Goal: Task Accomplishment & Management: Use online tool/utility

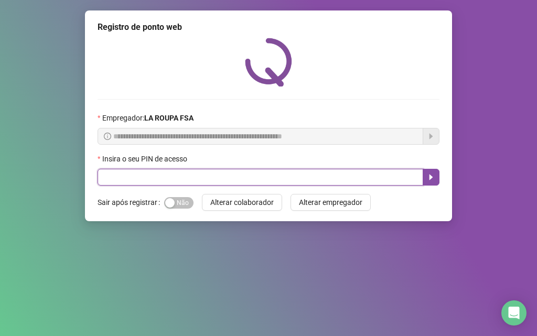
click at [138, 175] on input "text" at bounding box center [259, 177] width 325 height 17
type input "*****"
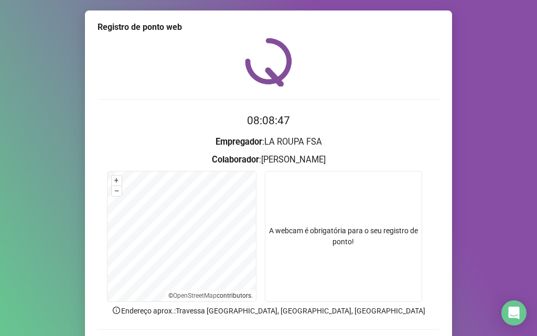
scroll to position [73, 0]
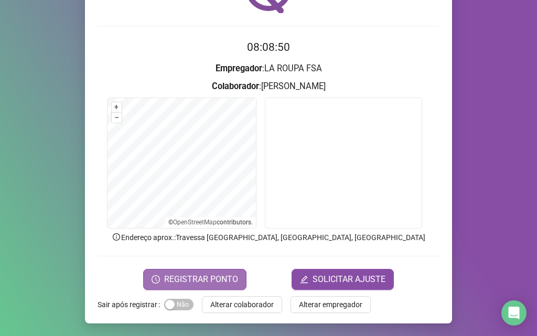
click at [218, 279] on span "REGISTRAR PONTO" at bounding box center [201, 279] width 74 height 13
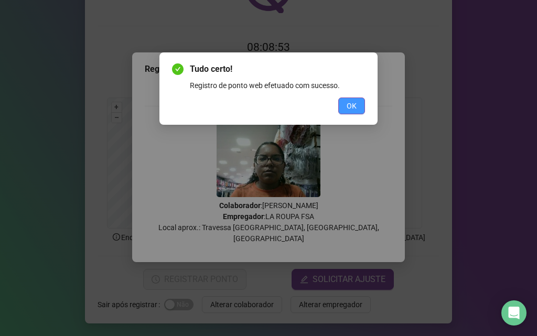
click at [343, 104] on button "OK" at bounding box center [351, 105] width 27 height 17
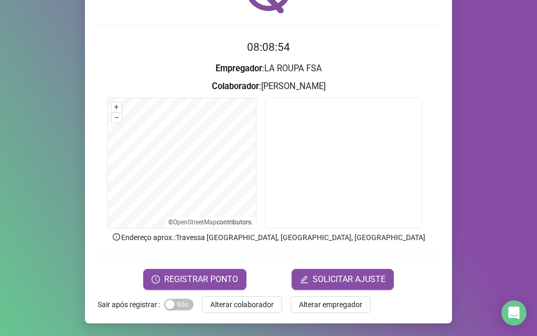
click at [222, 302] on span "Alterar colaborador" at bounding box center [241, 305] width 63 height 12
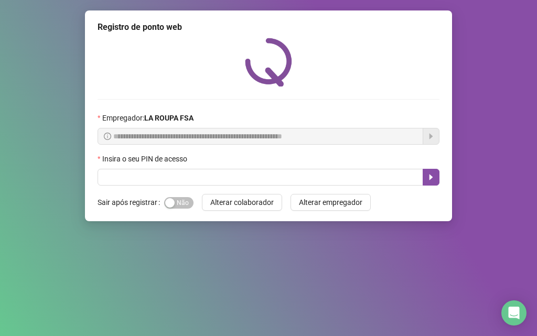
scroll to position [0, 0]
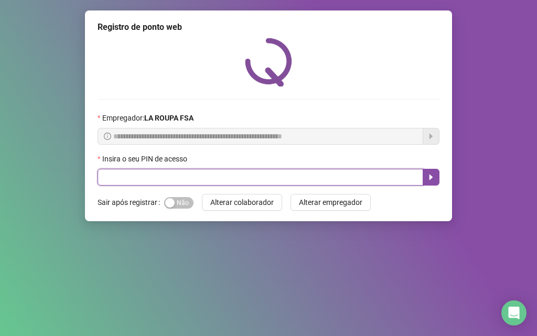
click at [204, 179] on input "text" at bounding box center [259, 177] width 325 height 17
type input "*****"
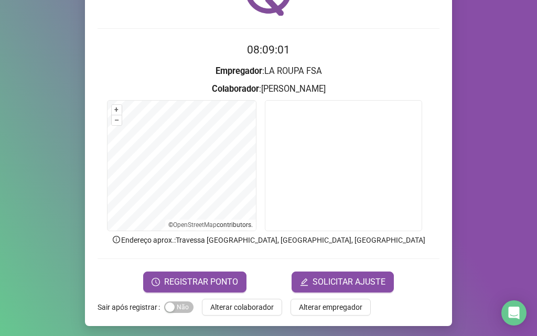
scroll to position [73, 0]
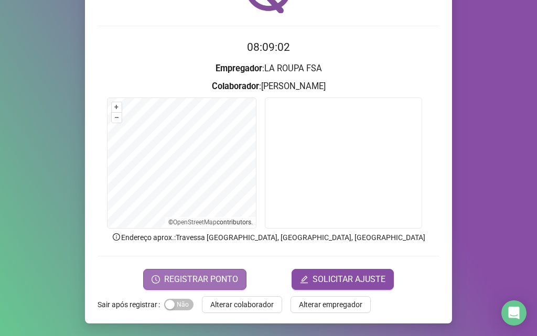
click at [219, 280] on span "REGISTRAR PONTO" at bounding box center [201, 279] width 74 height 13
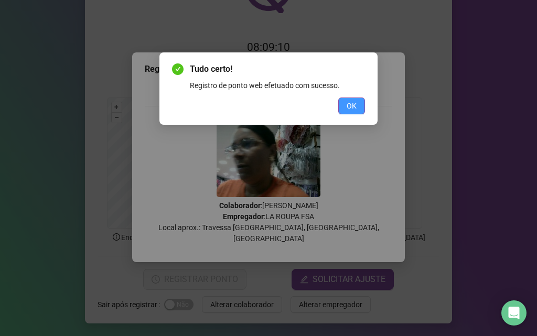
click at [352, 101] on span "OK" at bounding box center [351, 106] width 10 height 12
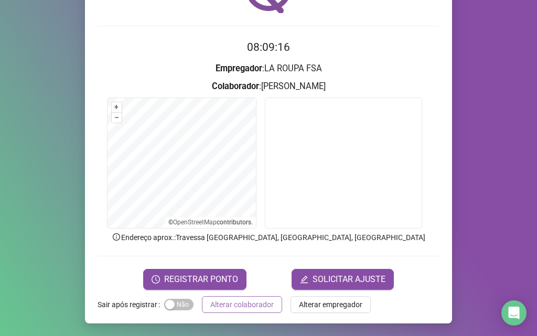
click at [220, 305] on span "Alterar colaborador" at bounding box center [241, 305] width 63 height 12
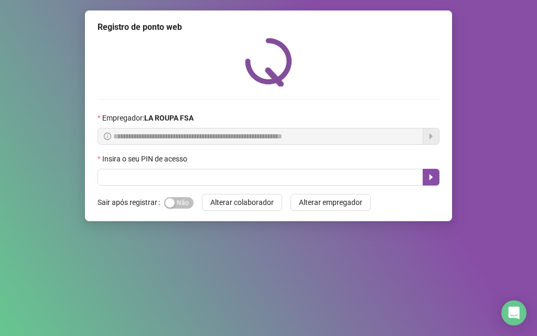
scroll to position [0, 0]
click at [202, 194] on button "Alterar colaborador" at bounding box center [242, 202] width 80 height 17
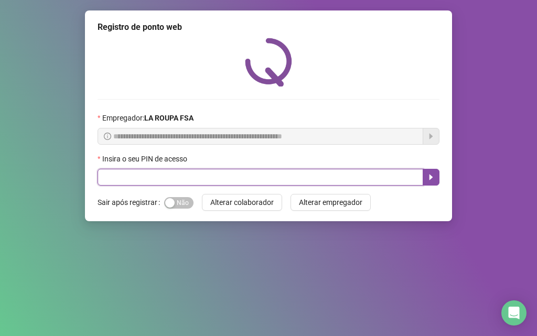
click at [131, 180] on input "text" at bounding box center [259, 177] width 325 height 17
type input "*****"
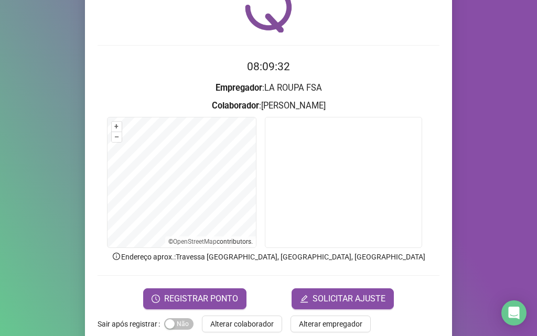
scroll to position [73, 0]
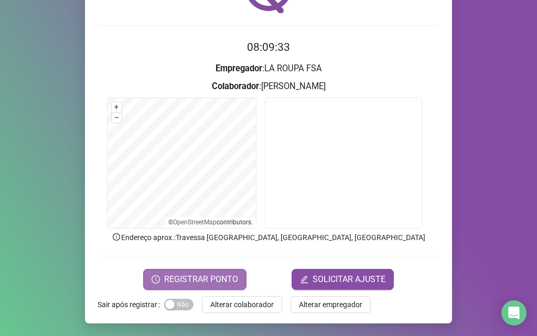
click at [176, 275] on span "REGISTRAR PONTO" at bounding box center [201, 279] width 74 height 13
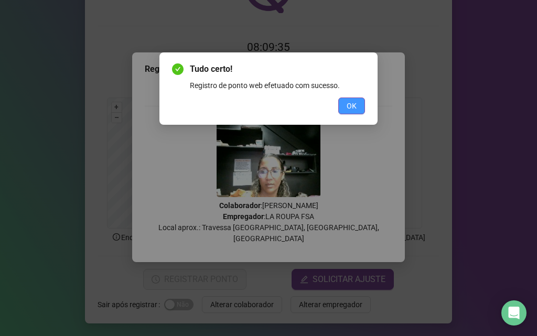
click at [342, 107] on button "OK" at bounding box center [351, 105] width 27 height 17
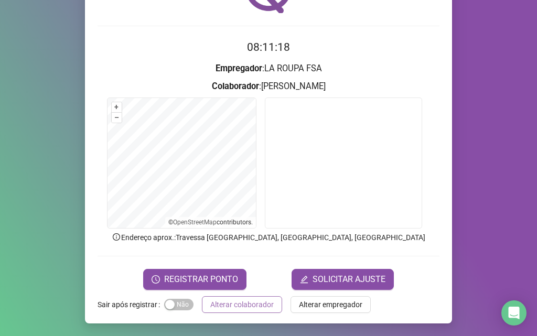
click at [219, 305] on span "Alterar colaborador" at bounding box center [241, 305] width 63 height 12
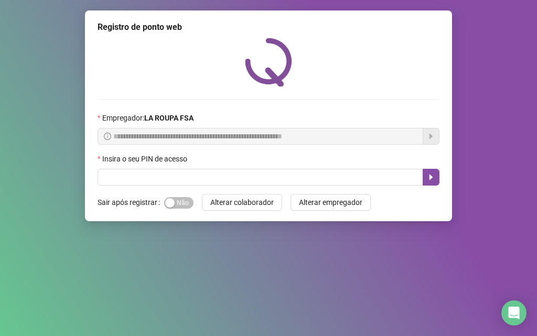
scroll to position [0, 0]
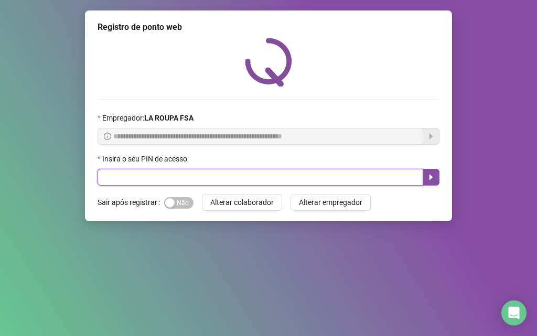
click at [194, 170] on input "text" at bounding box center [259, 177] width 325 height 17
type input "*****"
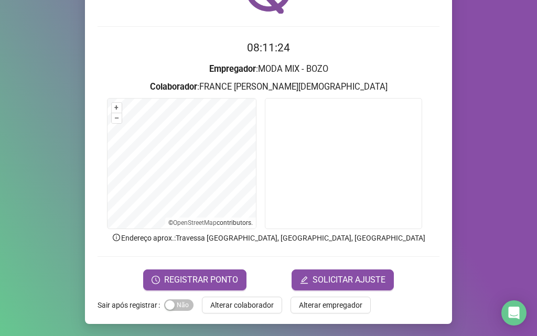
scroll to position [73, 0]
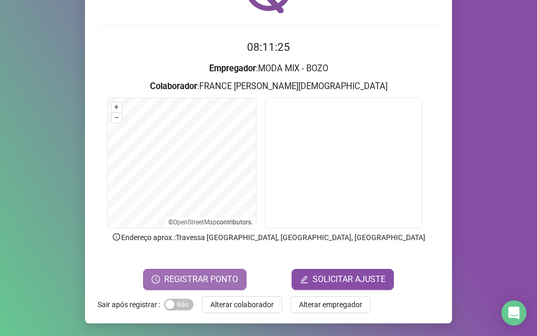
click at [216, 274] on span "REGISTRAR PONTO" at bounding box center [201, 279] width 74 height 13
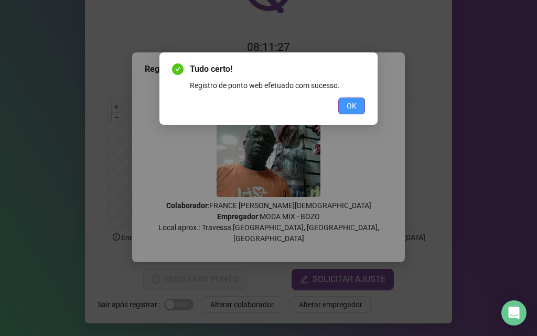
click at [355, 106] on span "OK" at bounding box center [351, 106] width 10 height 12
